Goal: Information Seeking & Learning: Learn about a topic

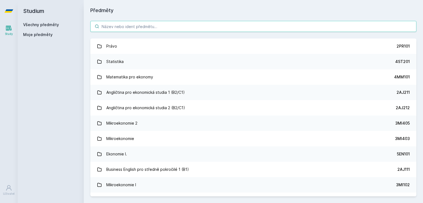
click at [166, 31] on input "search" at bounding box center [253, 26] width 326 height 11
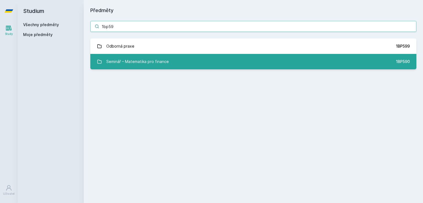
type input "1bp59"
click at [150, 64] on div "Seminář – Matematika pro finance" at bounding box center [137, 61] width 62 height 11
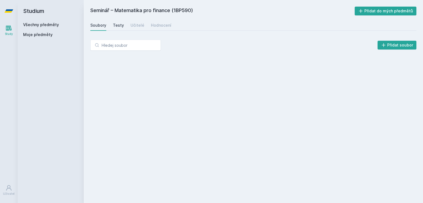
click at [119, 27] on div "Testy" at bounding box center [118, 26] width 11 height 6
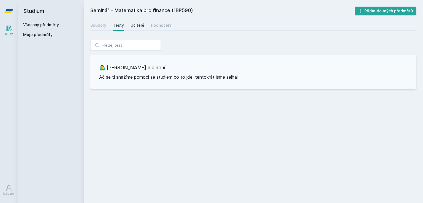
click at [138, 25] on div "Učitelé" at bounding box center [137, 26] width 14 height 6
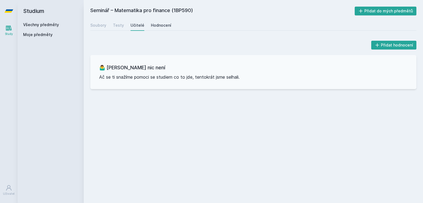
click at [163, 25] on div "Hodnocení" at bounding box center [161, 26] width 20 height 6
click at [97, 28] on div "Soubory" at bounding box center [98, 26] width 16 height 6
click at [29, 12] on h2 "Studium" at bounding box center [50, 11] width 55 height 22
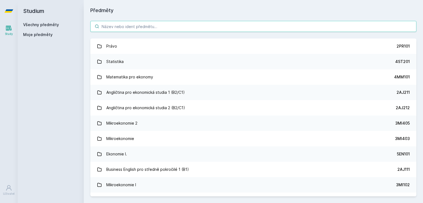
click at [137, 23] on input "search" at bounding box center [253, 26] width 326 height 11
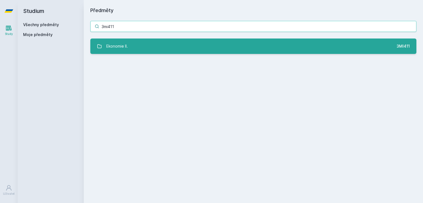
type input "3mi411"
click at [134, 47] on link "Ekonomie II. 3MI411" at bounding box center [253, 46] width 326 height 15
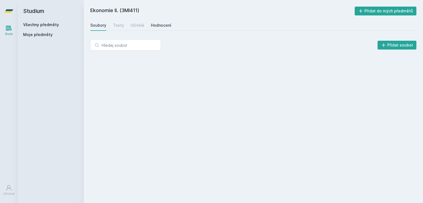
click at [163, 27] on div "Hodnocení" at bounding box center [161, 26] width 20 height 6
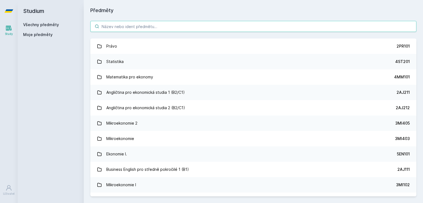
click at [122, 27] on input "search" at bounding box center [253, 26] width 326 height 11
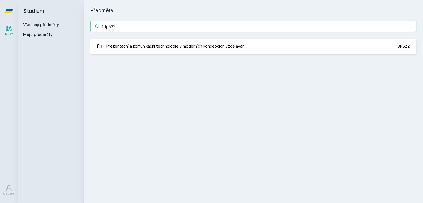
type input "1dp522"
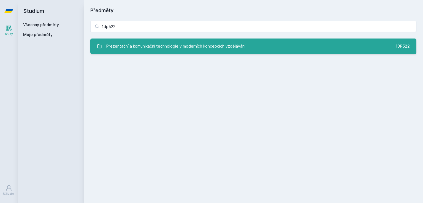
click at [139, 45] on div "Prezentační a komunikační technologie v moderních koncepcích vzdělávání" at bounding box center [175, 46] width 139 height 11
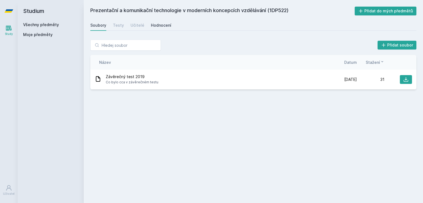
click at [162, 24] on div "Hodnocení" at bounding box center [161, 26] width 20 height 6
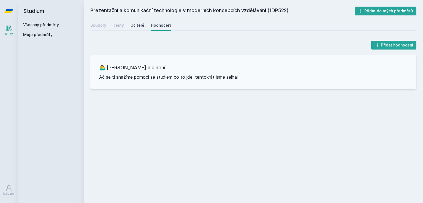
click at [137, 22] on link "Učitelé" at bounding box center [137, 25] width 14 height 11
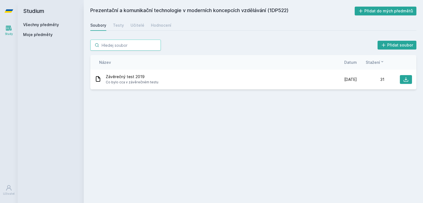
click at [117, 43] on input "search" at bounding box center [125, 45] width 70 height 11
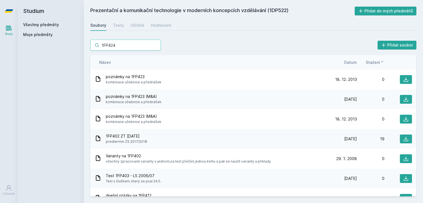
type input "1FP424"
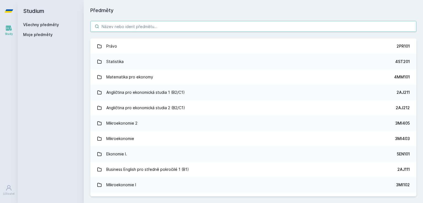
click at [108, 30] on input "search" at bounding box center [253, 26] width 326 height 11
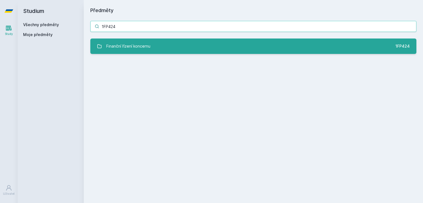
type input "1FP424"
click at [121, 45] on div "Finanční řízení koncernu" at bounding box center [128, 46] width 44 height 11
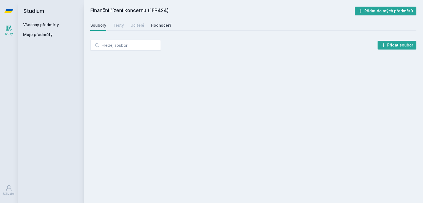
click at [158, 23] on div "Hodnocení" at bounding box center [161, 26] width 20 height 6
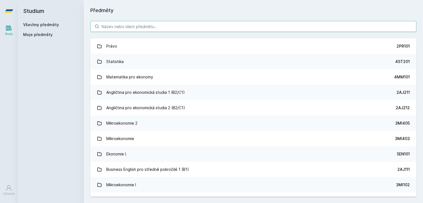
click at [135, 25] on input "search" at bounding box center [253, 26] width 326 height 11
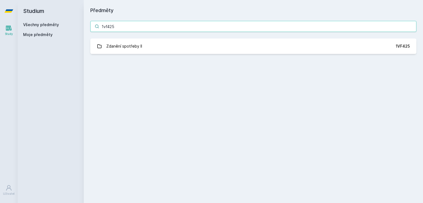
type input "1vf425"
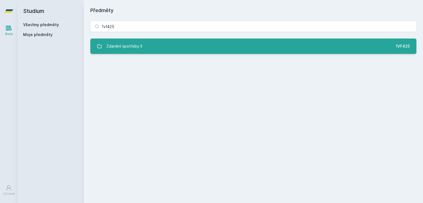
click at [161, 51] on link "Zdanění spotřeby II 1VF425" at bounding box center [253, 46] width 326 height 15
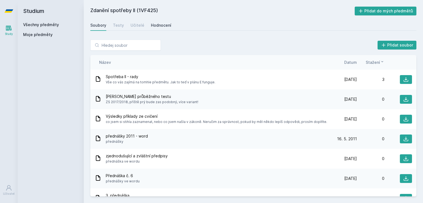
click at [159, 24] on div "Hodnocení" at bounding box center [161, 26] width 20 height 6
click at [124, 48] on input "search" at bounding box center [125, 45] width 70 height 11
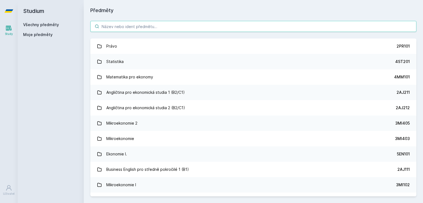
click at [112, 31] on input "search" at bounding box center [253, 26] width 326 height 11
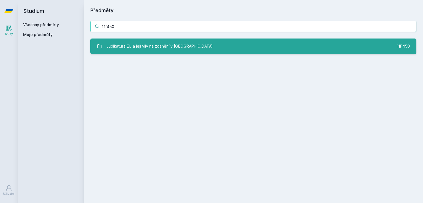
type input "11f450"
click at [137, 48] on div "Judikatura EU a její vliv na zdanění v [GEOGRAPHIC_DATA]" at bounding box center [159, 46] width 107 height 11
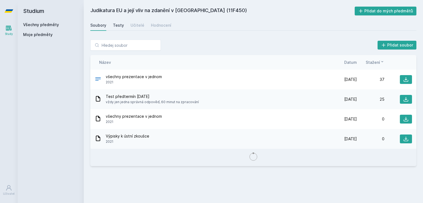
click at [120, 23] on div "Testy" at bounding box center [118, 26] width 11 height 6
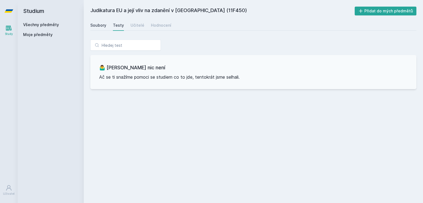
click at [101, 25] on div "Soubory" at bounding box center [98, 26] width 16 height 6
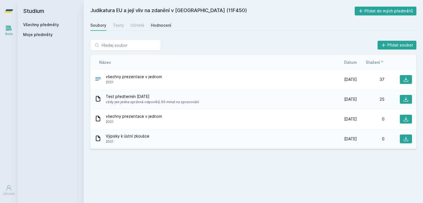
click at [158, 24] on div "Hodnocení" at bounding box center [161, 26] width 20 height 6
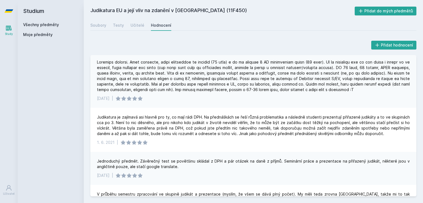
scroll to position [38, 0]
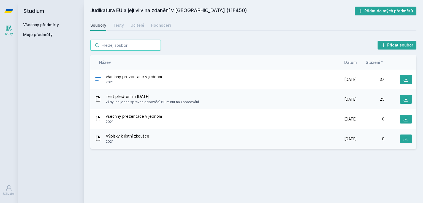
click at [113, 44] on input "search" at bounding box center [125, 45] width 70 height 11
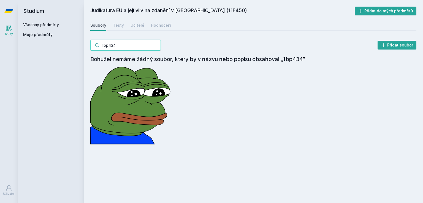
type input "1bp434"
click at [156, 45] on input "1bp434" at bounding box center [125, 45] width 70 height 11
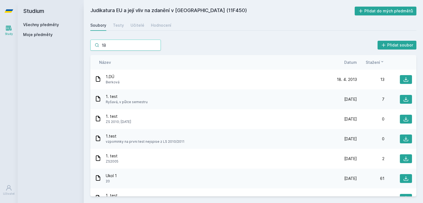
type input "1BP"
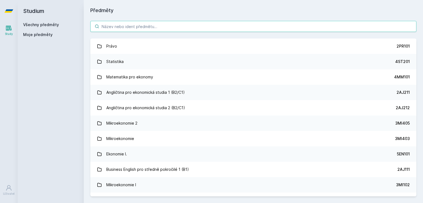
click at [120, 26] on input "search" at bounding box center [253, 26] width 326 height 11
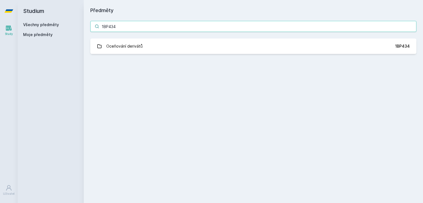
type input "1BP434"
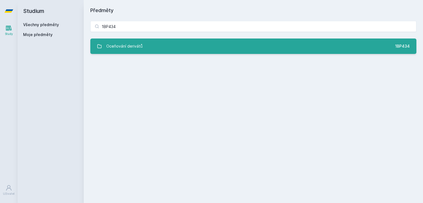
click at [149, 43] on link "Oceňování derivátů 1BP434" at bounding box center [253, 46] width 326 height 15
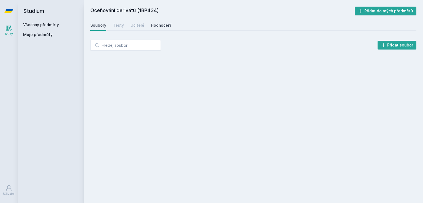
click at [161, 23] on div "Hodnocení" at bounding box center [161, 26] width 20 height 6
